Goal: Navigation & Orientation: Find specific page/section

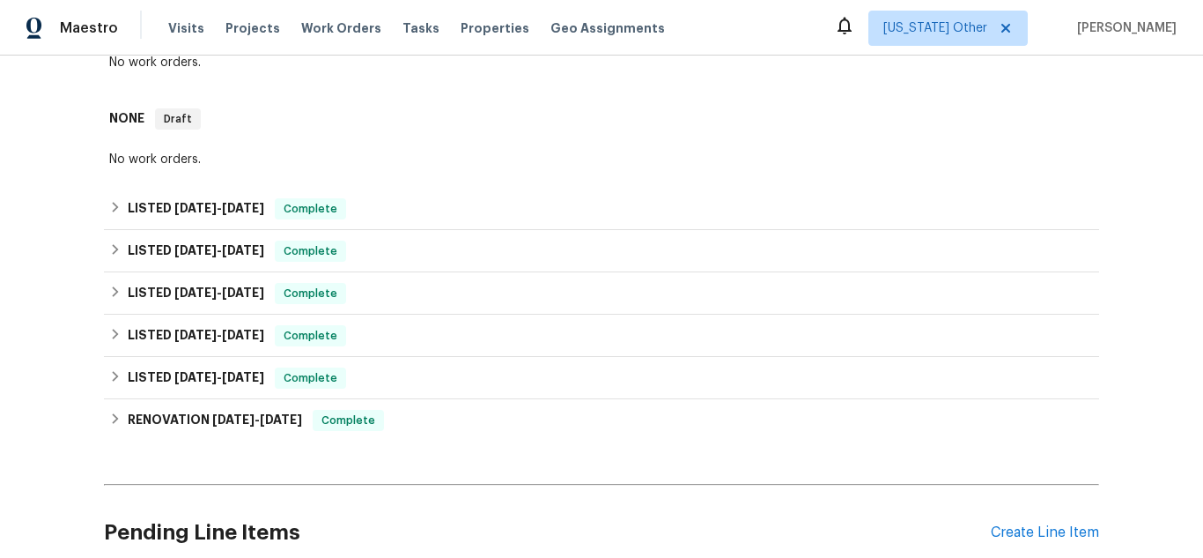
scroll to position [66, 0]
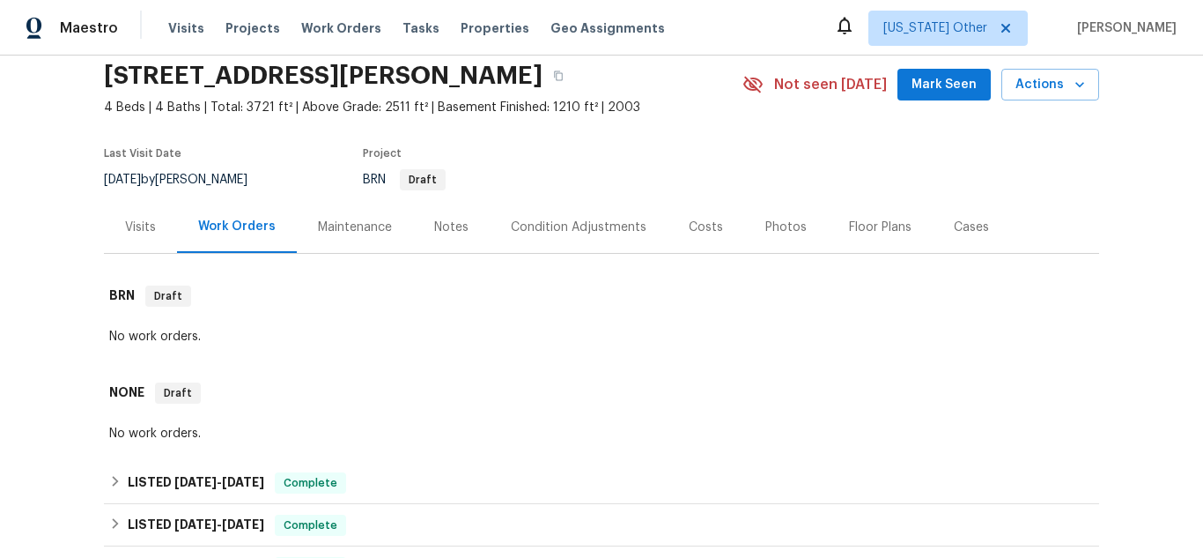
click at [344, 225] on div "Maintenance" at bounding box center [355, 227] width 74 height 18
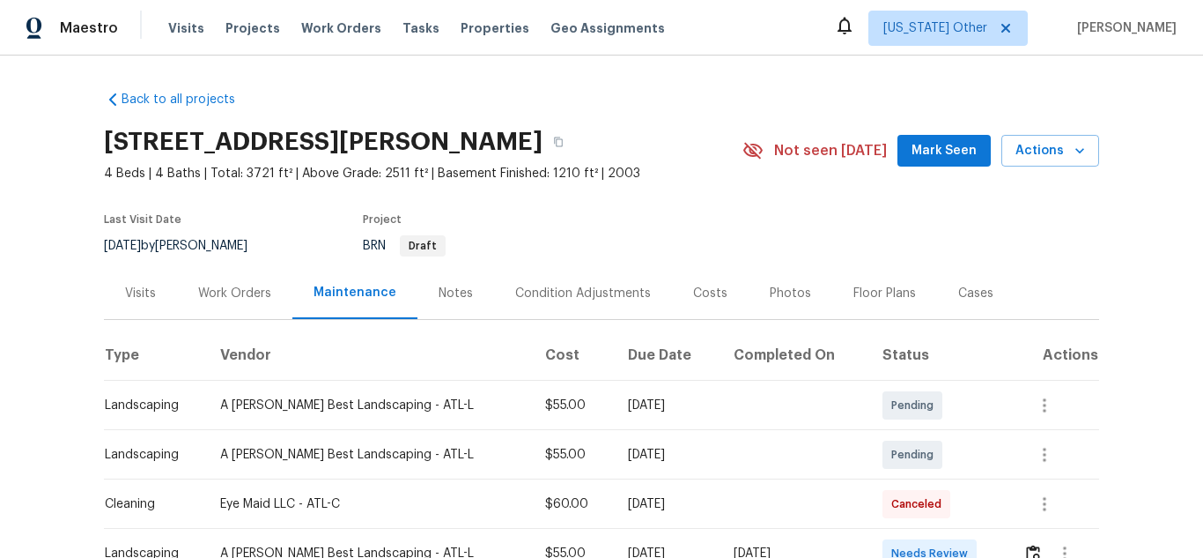
click at [217, 294] on div "Work Orders" at bounding box center [234, 294] width 73 height 18
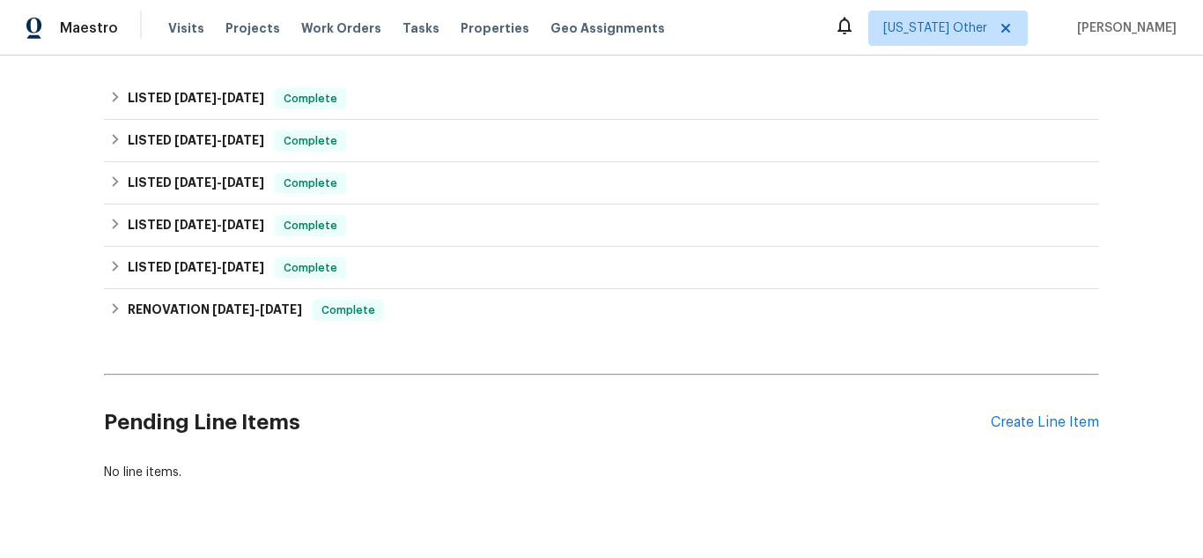
scroll to position [418, 0]
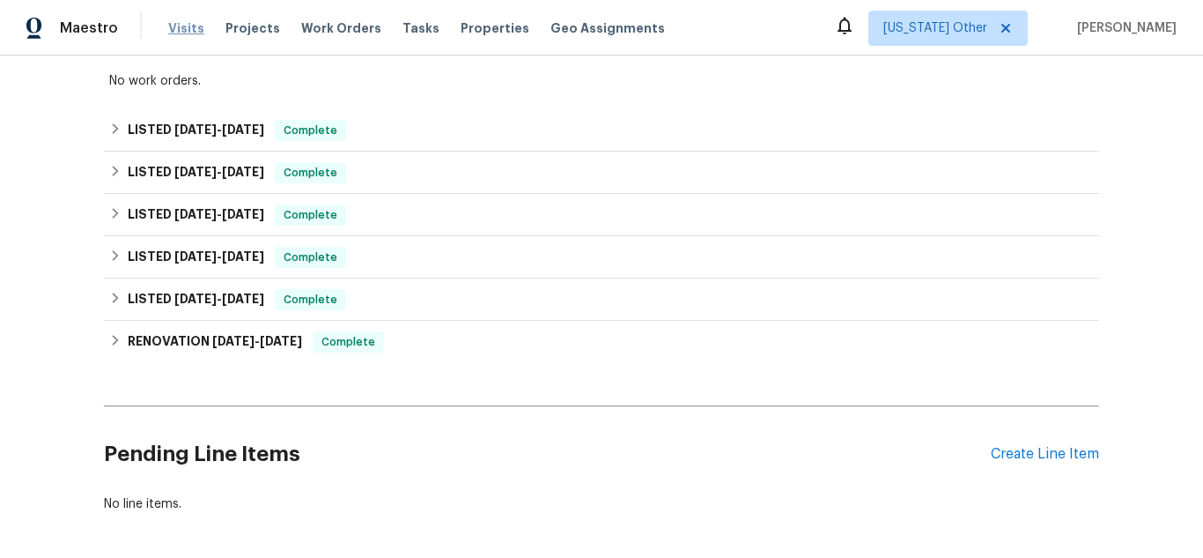
click at [191, 29] on span "Visits" at bounding box center [186, 28] width 36 height 18
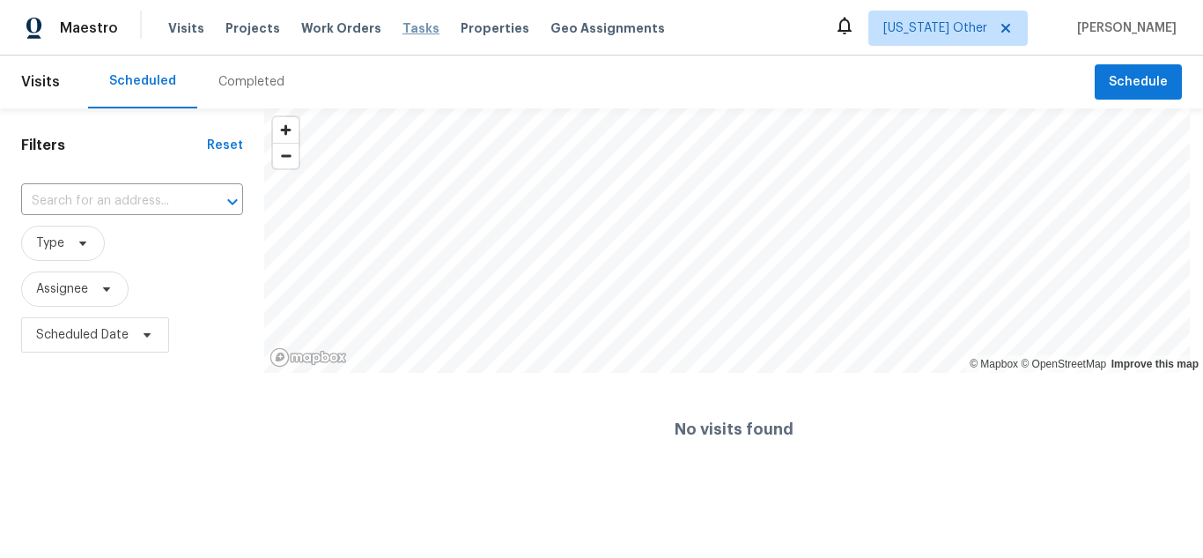
click at [405, 33] on span "Tasks" at bounding box center [421, 28] width 37 height 12
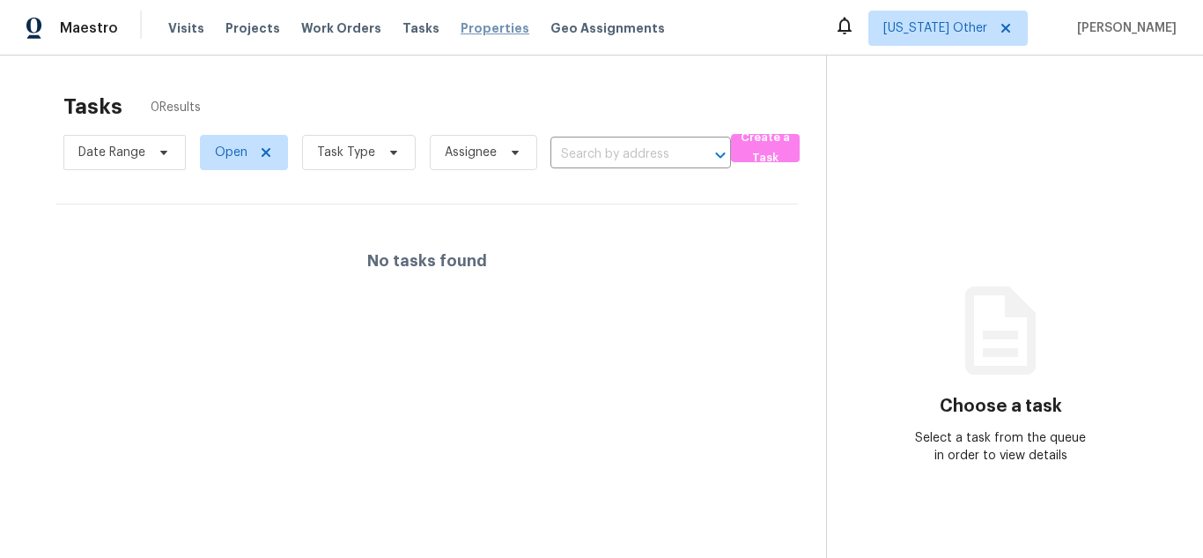
click at [473, 34] on span "Properties" at bounding box center [495, 28] width 69 height 18
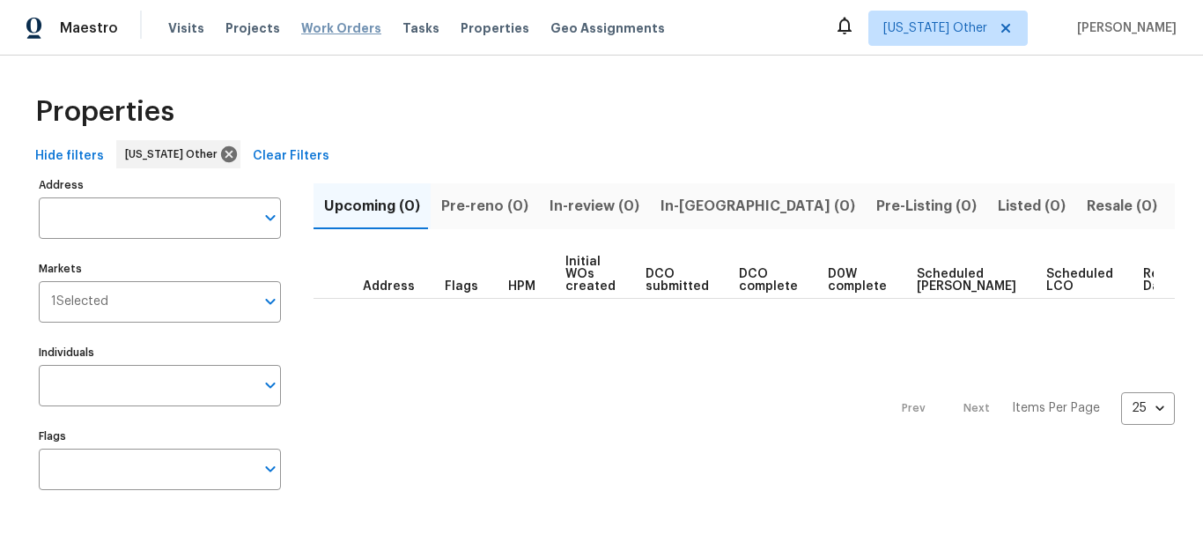
click at [331, 29] on span "Work Orders" at bounding box center [341, 28] width 80 height 18
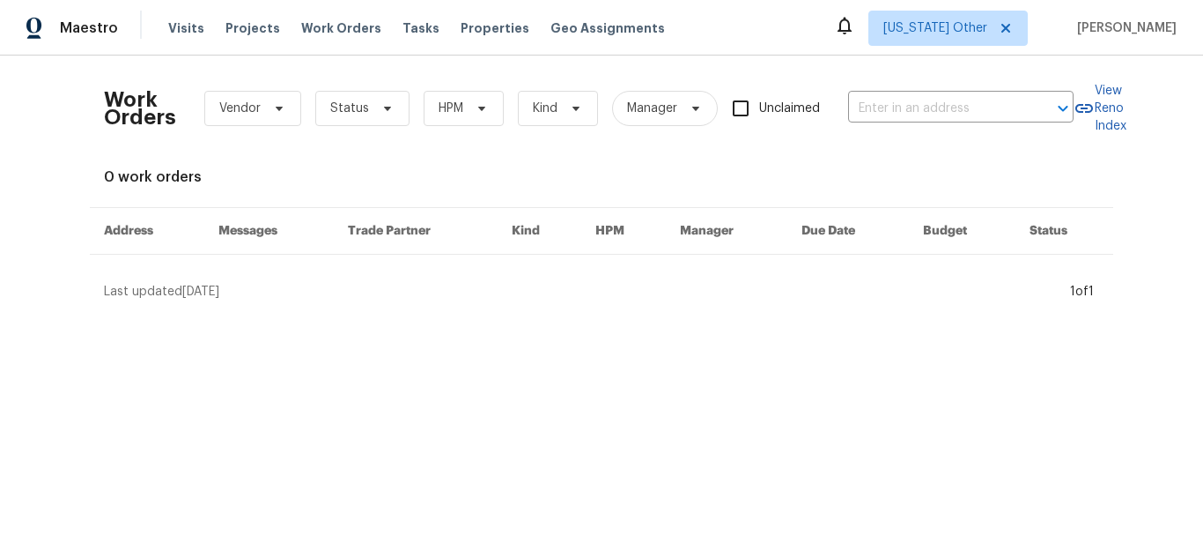
click at [247, 232] on th "Messages" at bounding box center [268, 231] width 129 height 47
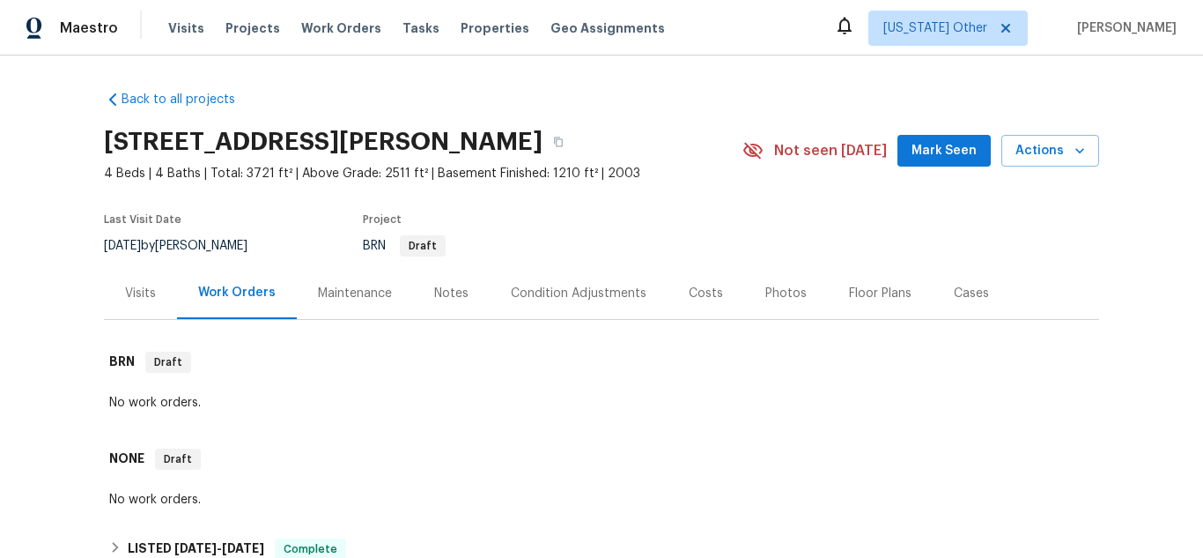
click at [579, 292] on div "Condition Adjustments" at bounding box center [579, 294] width 136 height 18
